Goal: Use online tool/utility: Utilize a website feature to perform a specific function

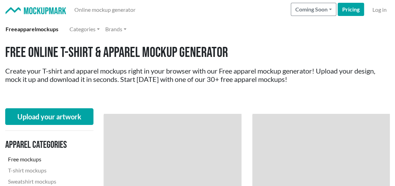
click at [28, 9] on img at bounding box center [36, 10] width 60 height 7
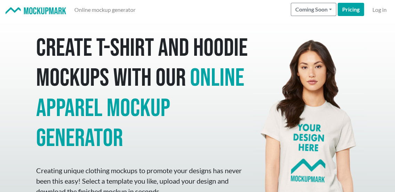
click at [48, 12] on img at bounding box center [36, 10] width 60 height 7
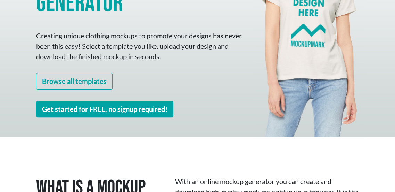
scroll to position [139, 0]
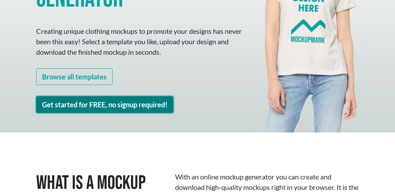
click at [114, 106] on link "Get started for FREE, no signup required!" at bounding box center [104, 104] width 137 height 17
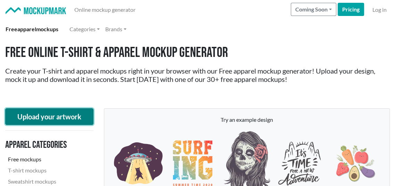
click at [71, 117] on button "Upload your artwork" at bounding box center [49, 116] width 88 height 17
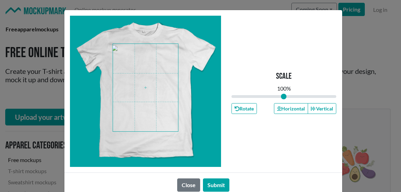
click at [143, 86] on span at bounding box center [145, 87] width 65 height 87
type input "1.06"
click at [284, 95] on input "range" at bounding box center [283, 96] width 105 height 8
click at [208, 184] on button "Submit" at bounding box center [216, 184] width 26 height 13
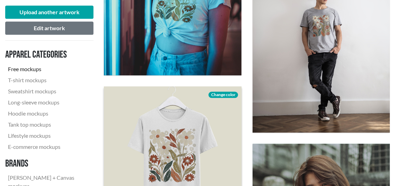
scroll to position [417, 0]
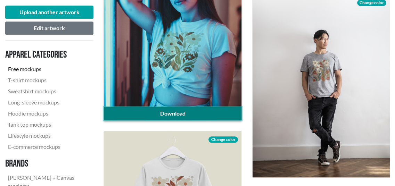
click at [179, 114] on link "Download" at bounding box center [172, 113] width 137 height 13
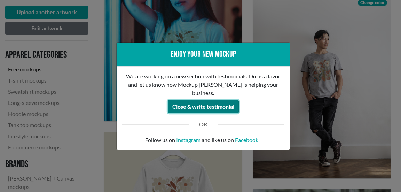
click at [185, 103] on button "Close & write testimonial" at bounding box center [203, 106] width 71 height 13
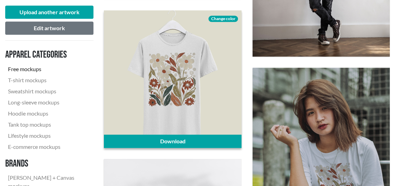
scroll to position [556, 0]
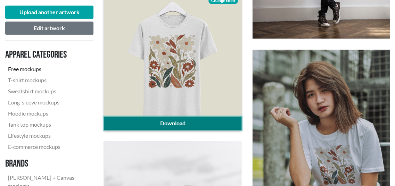
click at [174, 122] on link "Download" at bounding box center [172, 123] width 137 height 13
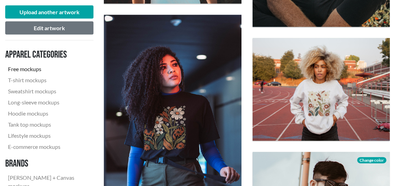
scroll to position [1217, 0]
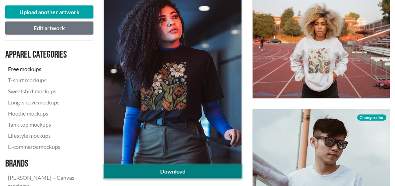
click at [181, 170] on link "Download" at bounding box center [172, 171] width 137 height 13
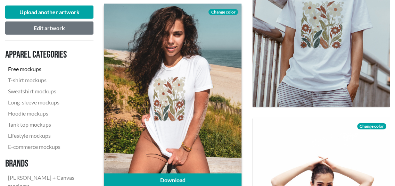
scroll to position [1391, 0]
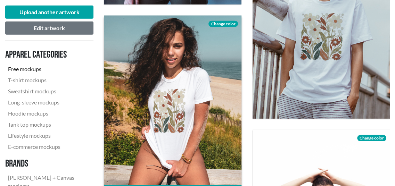
click at [219, 23] on span "Change color" at bounding box center [223, 24] width 29 height 6
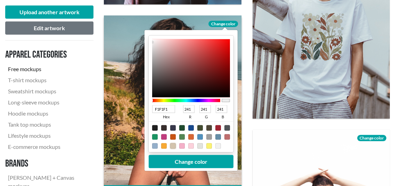
click at [172, 146] on div at bounding box center [173, 147] width 6 height 6
type input "D3C4AD"
type input "211"
type input "196"
type input "173"
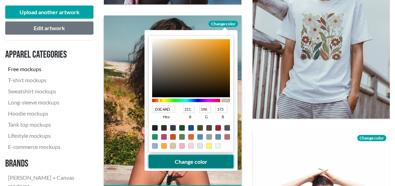
click at [183, 161] on button "Change color" at bounding box center [191, 161] width 85 height 13
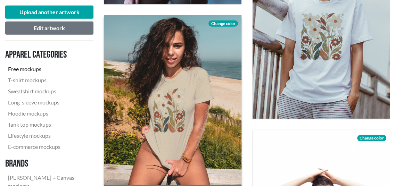
click at [223, 22] on span "Change color" at bounding box center [223, 24] width 29 height 6
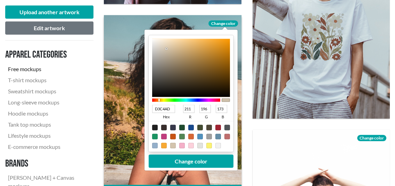
click at [227, 128] on div at bounding box center [228, 128] width 6 height 6
type input "505457"
type input "80"
type input "84"
type input "87"
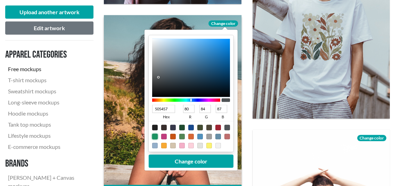
click at [155, 137] on div at bounding box center [155, 137] width 6 height 6
type input "1A9462"
type input "26"
type input "148"
type input "98"
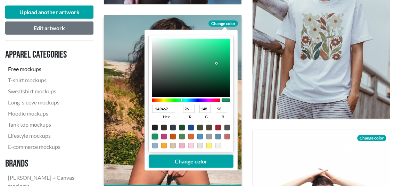
type input "085D3A"
type input "8"
type input "93"
type input "58"
click at [223, 76] on div at bounding box center [191, 68] width 78 height 58
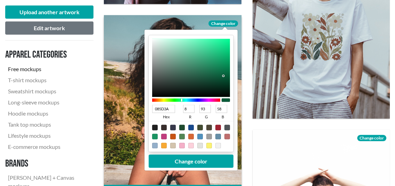
type input "0D5A3B"
type input "13"
type input "90"
type input "59"
click at [218, 76] on div at bounding box center [191, 68] width 78 height 58
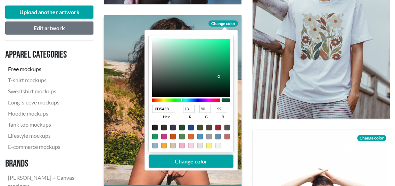
type input "0D452E"
type input "69"
type input "46"
click at [216, 81] on div at bounding box center [191, 68] width 78 height 58
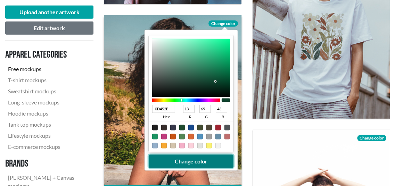
click at [197, 160] on button "Change color" at bounding box center [191, 161] width 85 height 13
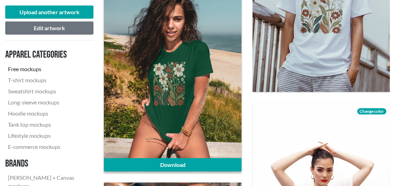
scroll to position [1460, 0]
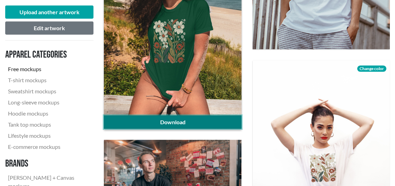
click at [188, 119] on link "Download" at bounding box center [172, 122] width 137 height 13
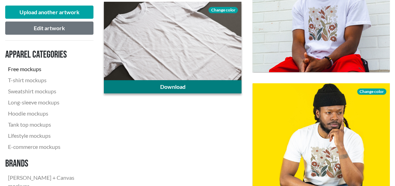
scroll to position [2040, 0]
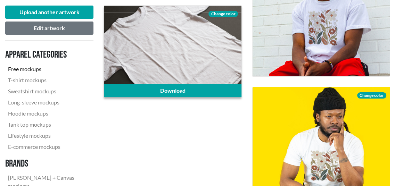
click at [221, 15] on span "Change color" at bounding box center [223, 14] width 29 height 6
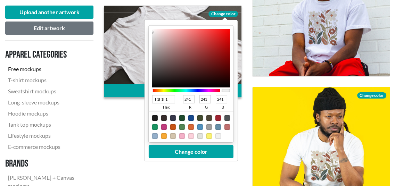
type input "0D0D0D"
type input "13"
click at [153, 84] on div at bounding box center [191, 58] width 78 height 58
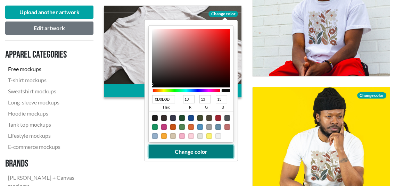
click at [198, 153] on button "Change color" at bounding box center [191, 151] width 85 height 13
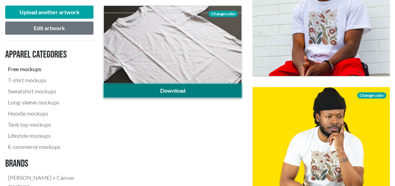
click at [197, 90] on link "Download" at bounding box center [172, 90] width 137 height 13
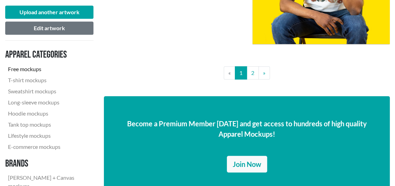
scroll to position [2249, 0]
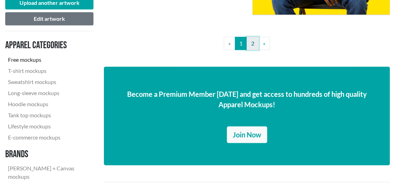
click at [253, 47] on link "2" at bounding box center [253, 43] width 12 height 13
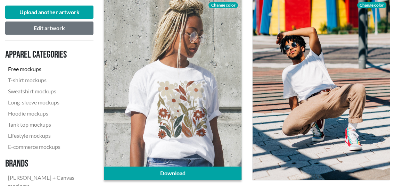
scroll to position [209, 0]
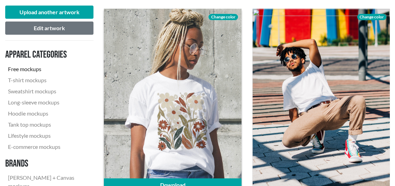
click at [223, 17] on span "Change color" at bounding box center [223, 17] width 29 height 6
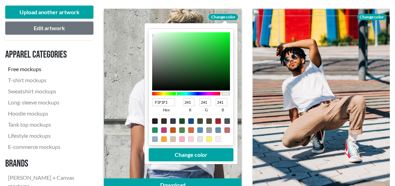
click at [177, 94] on div at bounding box center [186, 93] width 68 height 3
type input "8EA091"
type input "142"
type input "160"
type input "145"
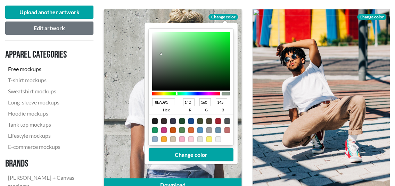
click at [161, 54] on div at bounding box center [191, 61] width 78 height 58
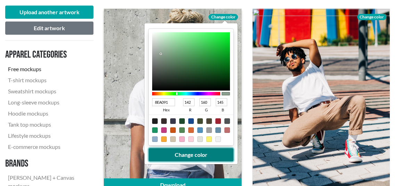
click at [201, 154] on button "Change color" at bounding box center [191, 154] width 85 height 13
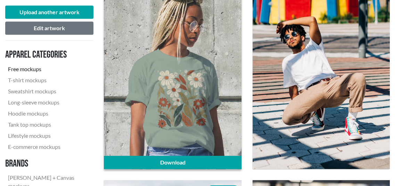
scroll to position [243, 0]
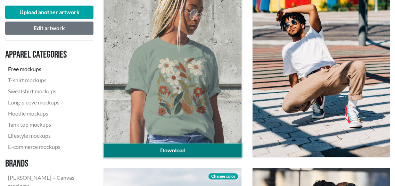
click at [193, 150] on link "Download" at bounding box center [172, 150] width 137 height 13
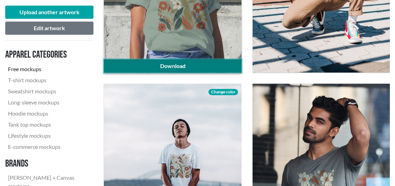
scroll to position [382, 0]
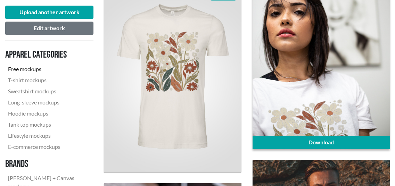
scroll to position [765, 0]
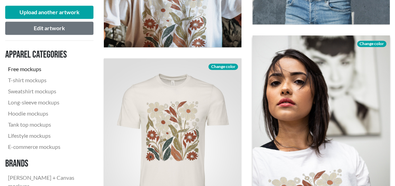
click at [366, 43] on span "Change color" at bounding box center [371, 44] width 29 height 6
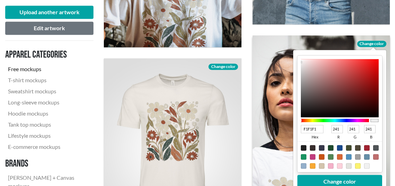
click at [312, 119] on div at bounding box center [335, 120] width 68 height 3
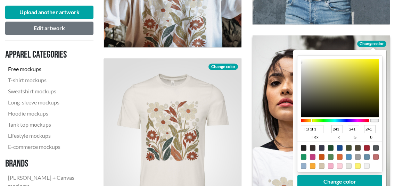
type input "F2F0BF"
type input "242"
type input "240"
type input "191"
click at [317, 62] on div at bounding box center [340, 88] width 78 height 58
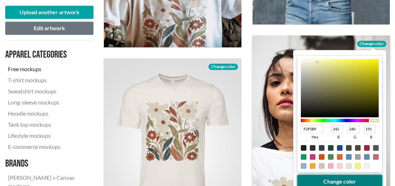
click at [341, 178] on button "Change color" at bounding box center [339, 181] width 85 height 13
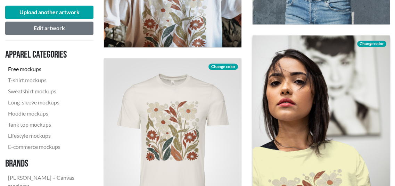
scroll to position [834, 0]
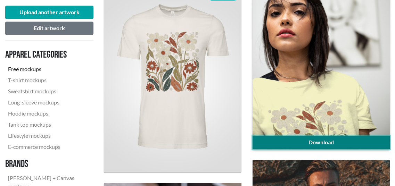
click at [329, 140] on link "Download" at bounding box center [321, 142] width 137 height 13
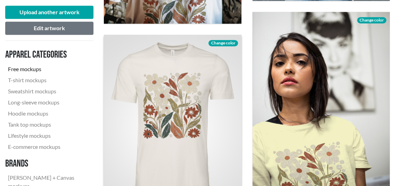
scroll to position [765, 0]
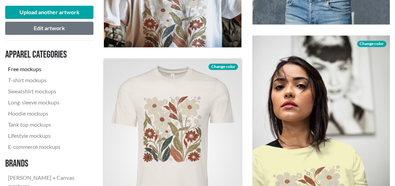
click at [226, 67] on span "Change color" at bounding box center [223, 67] width 29 height 6
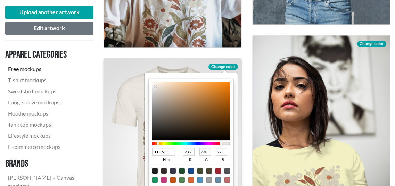
type input "F5D1AE"
type input "245"
type input "209"
type input "174"
click at [175, 84] on div at bounding box center [191, 111] width 78 height 58
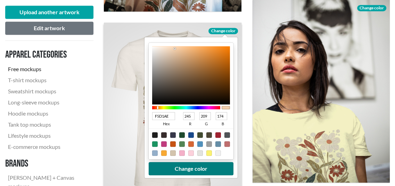
scroll to position [834, 0]
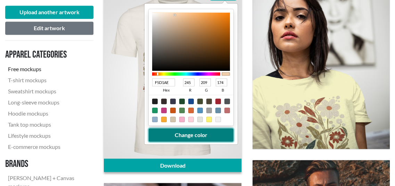
click at [205, 135] on button "Change color" at bounding box center [191, 135] width 85 height 13
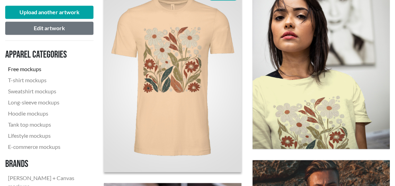
scroll to position [800, 0]
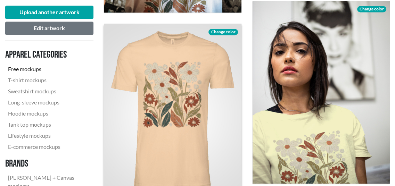
click at [228, 31] on span "Change color" at bounding box center [223, 32] width 29 height 6
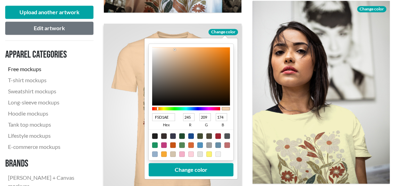
type input "9E9A97"
type input "158"
type input "154"
type input "151"
click at [156, 69] on div at bounding box center [191, 76] width 78 height 58
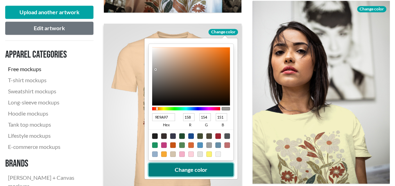
click at [178, 170] on button "Change color" at bounding box center [191, 169] width 85 height 13
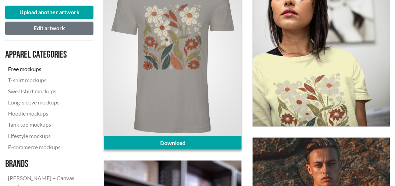
scroll to position [869, 0]
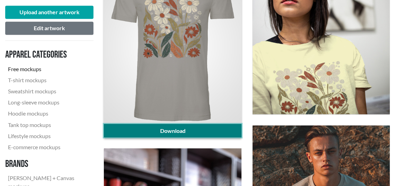
click at [187, 134] on link "Download" at bounding box center [172, 130] width 137 height 13
